Goal: Browse casually

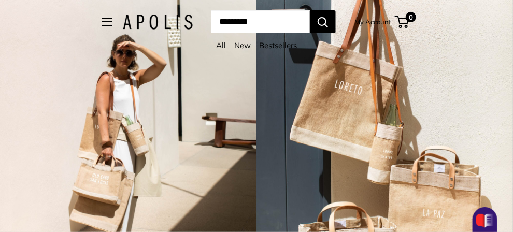
click at [510, 223] on div "2 / 7" at bounding box center [384, 116] width 256 height 232
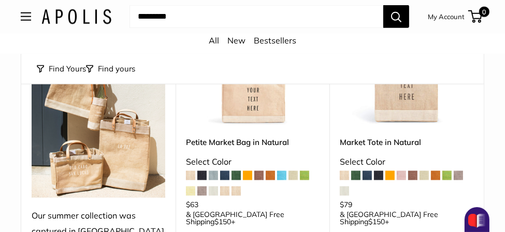
scroll to position [884, 0]
